Goal: Navigation & Orientation: Find specific page/section

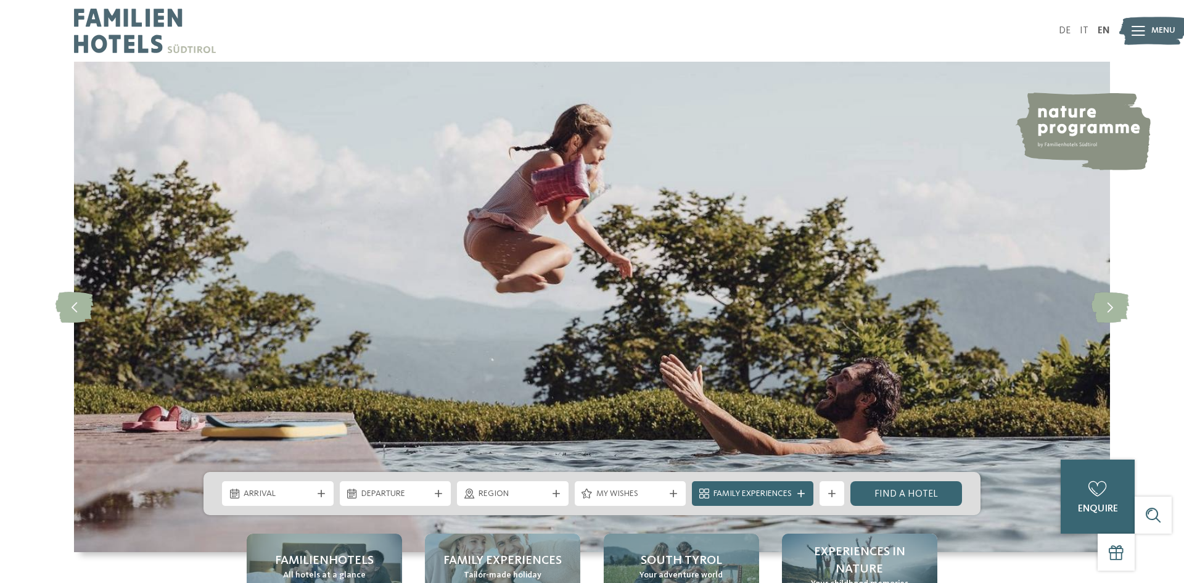
click at [1155, 25] on span "Menu" at bounding box center [1164, 31] width 24 height 12
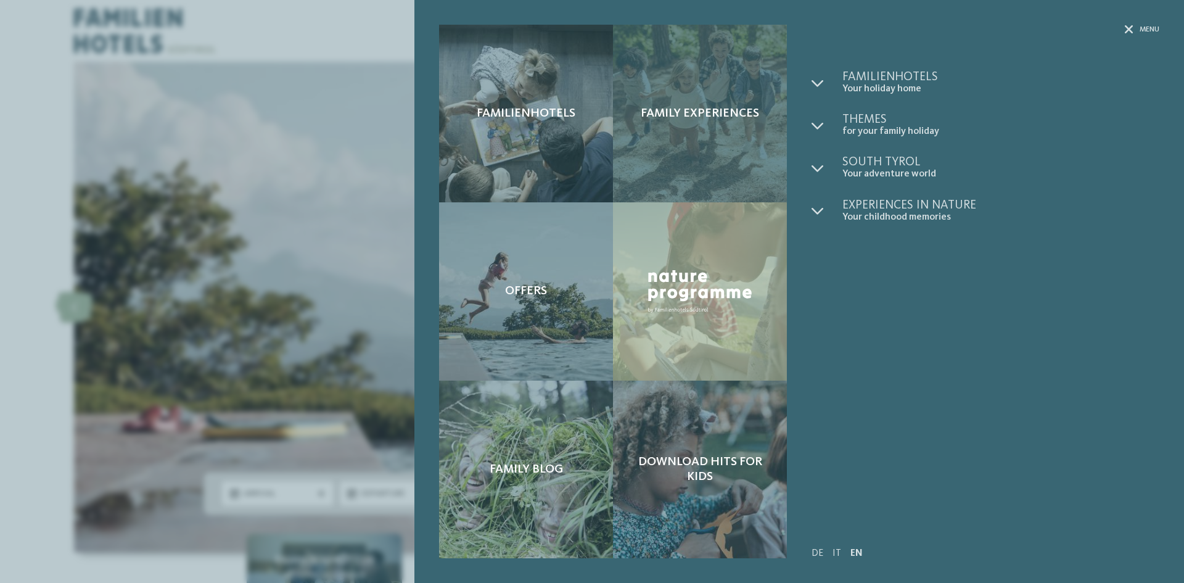
click at [725, 165] on div "Family experiences" at bounding box center [700, 114] width 174 height 178
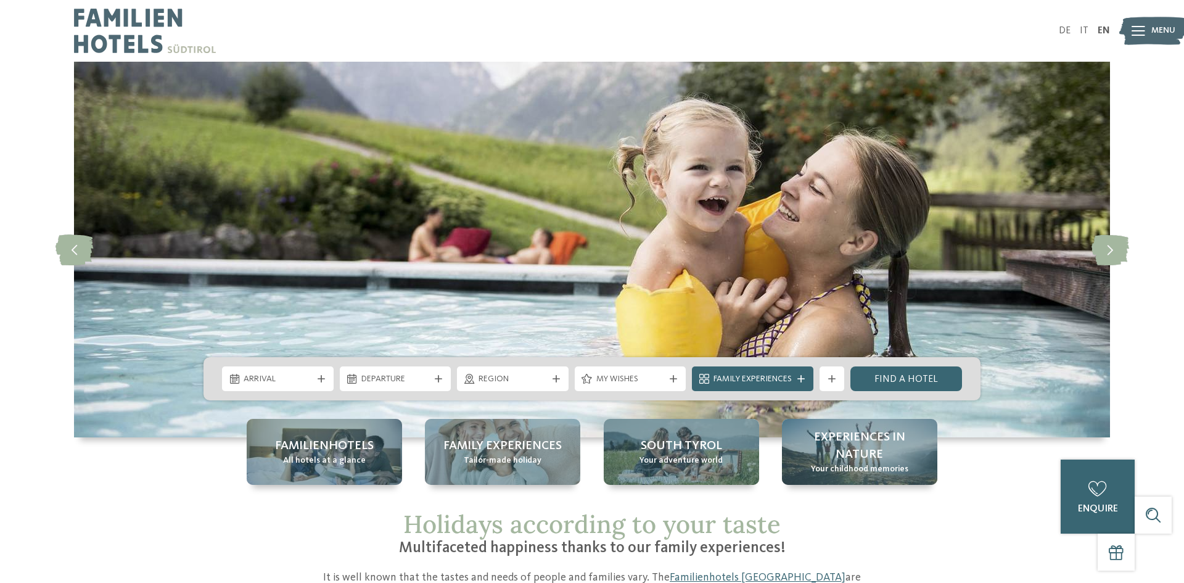
click at [813, 530] on h1 "Holidays according to your taste" at bounding box center [592, 525] width 586 height 30
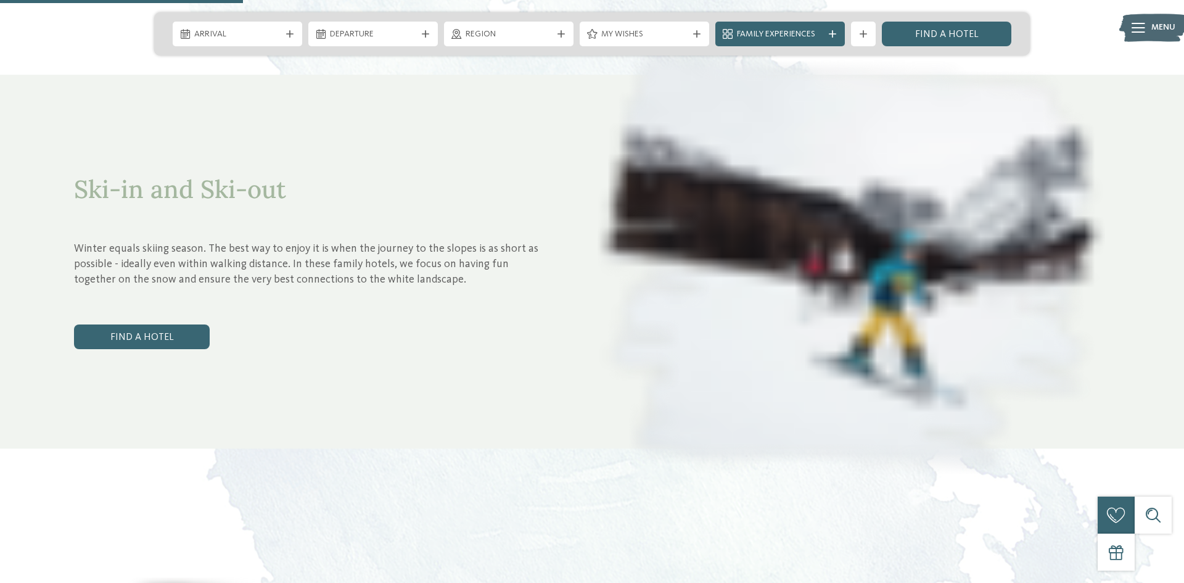
scroll to position [1283, 0]
